Goal: Entertainment & Leisure: Browse casually

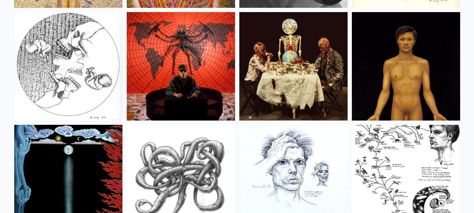
scroll to position [8272, 0]
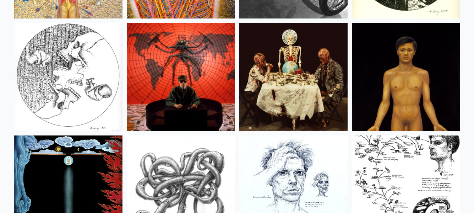
click at [402, 52] on img at bounding box center [406, 77] width 108 height 108
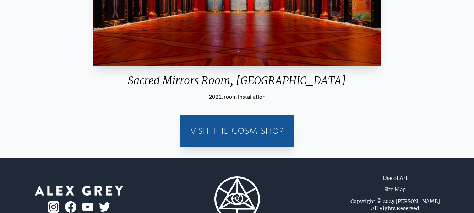
scroll to position [185, 0]
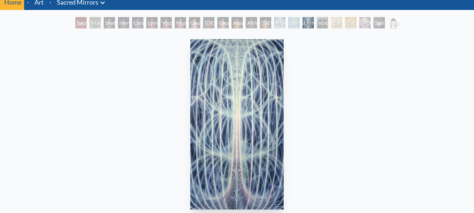
scroll to position [43, 0]
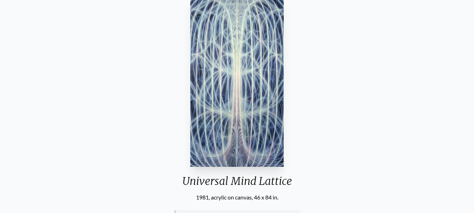
scroll to position [57, 0]
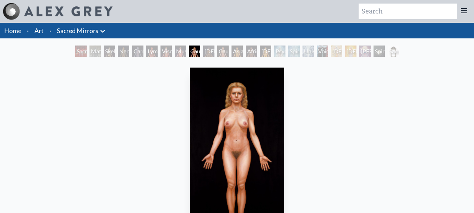
scroll to position [57, 0]
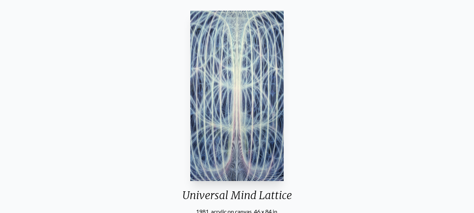
scroll to position [43, 0]
